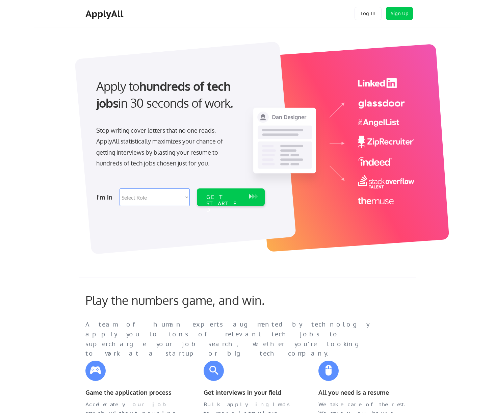
click at [177, 198] on select "Select Role Software Engineering Product Management Customer Success Sales UI/U…" at bounding box center [154, 197] width 70 height 18
select select ""customer_support""
click at [119, 188] on select "Select Role Software Engineering Product Management Customer Success Sales UI/U…" at bounding box center [154, 197] width 70 height 18
select select ""customer_support""
click at [223, 197] on div "GET STARTED" at bounding box center [224, 204] width 36 height 20
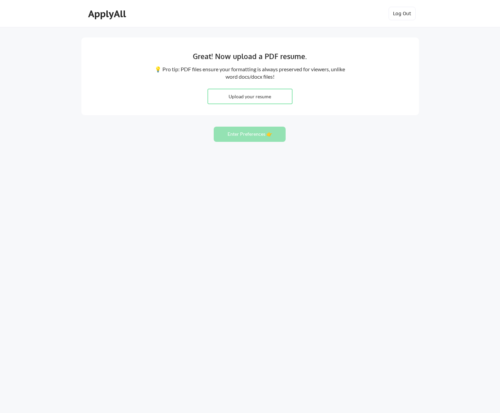
click at [270, 101] on input "file" at bounding box center [250, 96] width 84 height 15
type input "C:\fakepath\[PERSON_NAME] Resume MU.pdf"
click at [261, 135] on button "Enter Preferences 👉" at bounding box center [250, 133] width 72 height 15
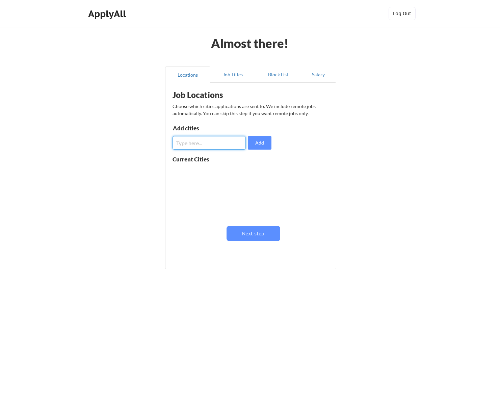
click at [210, 141] on input "input" at bounding box center [208, 142] width 73 height 13
type input "Remote"
click at [273, 146] on div "Add cities Add" at bounding box center [222, 137] width 101 height 24
click at [270, 145] on button "Add" at bounding box center [260, 142] width 24 height 13
click at [232, 75] on button "Job Titles" at bounding box center [232, 74] width 45 height 16
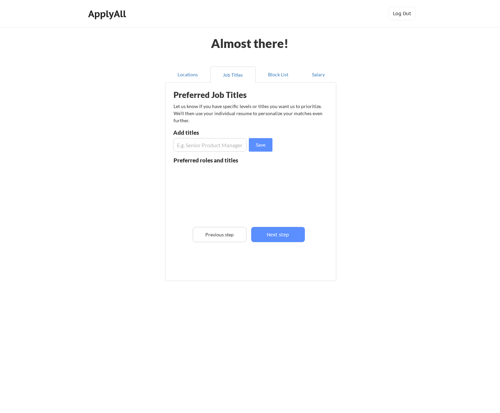
click at [228, 144] on input "input" at bounding box center [210, 144] width 74 height 13
type input "Customer Support Manager"
click at [260, 144] on button "Save" at bounding box center [261, 144] width 24 height 13
click at [207, 144] on input "input" at bounding box center [210, 144] width 74 height 13
type input "P"
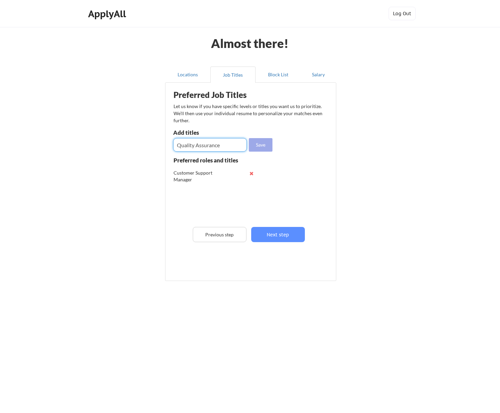
type input "Quality Assurance"
click at [259, 147] on button "Save" at bounding box center [261, 144] width 24 height 13
click at [222, 147] on input "input" at bounding box center [210, 144] width 74 height 13
type input "P"
type input "Data Analysis"
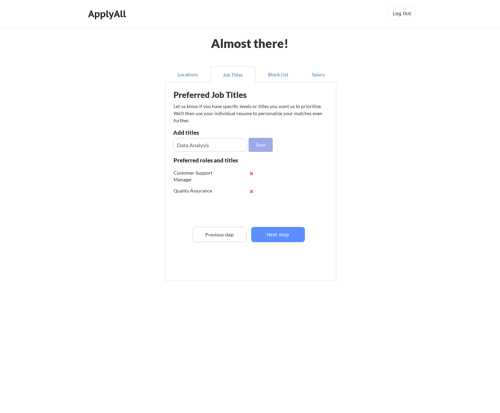
click at [263, 147] on button "Save" at bounding box center [261, 144] width 24 height 13
click at [215, 142] on input "input" at bounding box center [210, 144] width 74 height 13
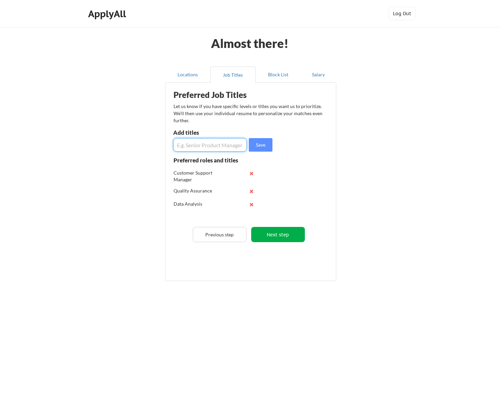
click at [281, 230] on button "Next step" at bounding box center [278, 234] width 54 height 15
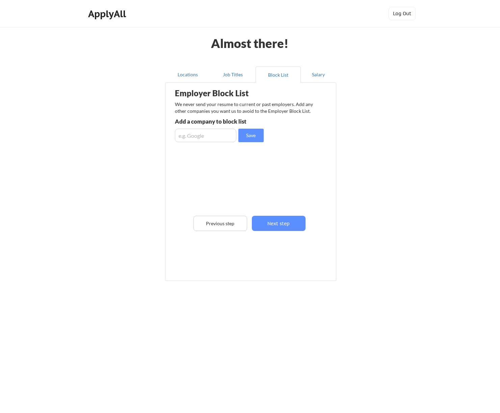
click at [210, 136] on input "input" at bounding box center [205, 135] width 61 height 13
type input "Lensa"
click at [249, 140] on button "Save" at bounding box center [250, 135] width 25 height 13
click at [222, 136] on input "input" at bounding box center [205, 135] width 61 height 13
click at [283, 220] on button "Next step" at bounding box center [279, 223] width 54 height 15
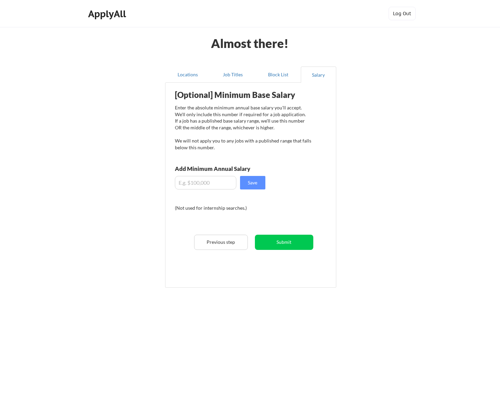
click at [207, 181] on input "input" at bounding box center [205, 182] width 61 height 13
type input "$55,000"
click at [249, 187] on button "Save" at bounding box center [252, 182] width 25 height 13
click at [286, 246] on button "Submit" at bounding box center [284, 241] width 58 height 15
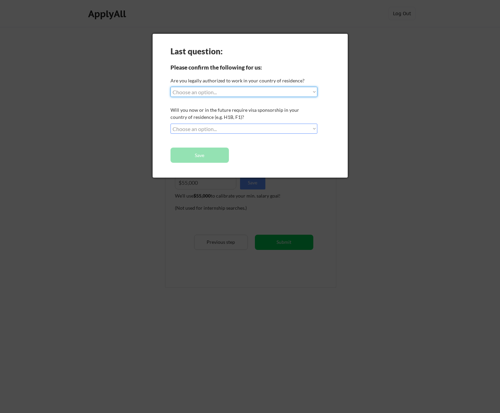
click at [244, 93] on select "Choose an option... Yes, I am a US Citizen Yes, I am a Canadian Citizen Yes, I …" at bounding box center [243, 92] width 147 height 10
select select ""yes__i_am_a_us_citizen""
click at [170, 87] on select "Choose an option... Yes, I am a US Citizen Yes, I am a Canadian Citizen Yes, I …" at bounding box center [243, 92] width 147 height 10
click at [243, 127] on select "Choose an option... No, I will not need sponsorship Yes, I will need sponsorship" at bounding box center [243, 128] width 147 height 10
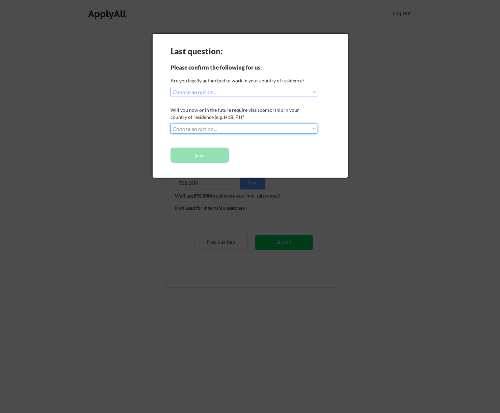
select select ""no__i_will_not_need_sponsorship""
click at [170, 123] on select "Choose an option... No, I will not need sponsorship Yes, I will need sponsorship" at bounding box center [243, 128] width 147 height 10
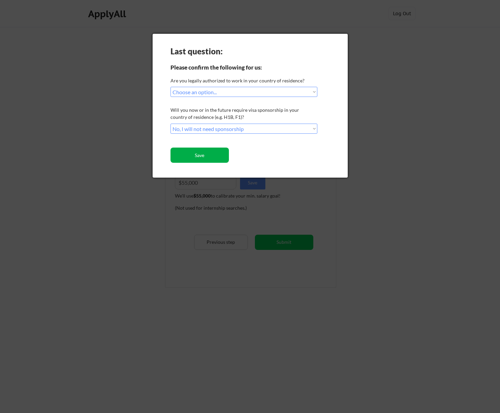
click at [203, 156] on button "Save" at bounding box center [199, 154] width 58 height 15
